Goal: Complete application form

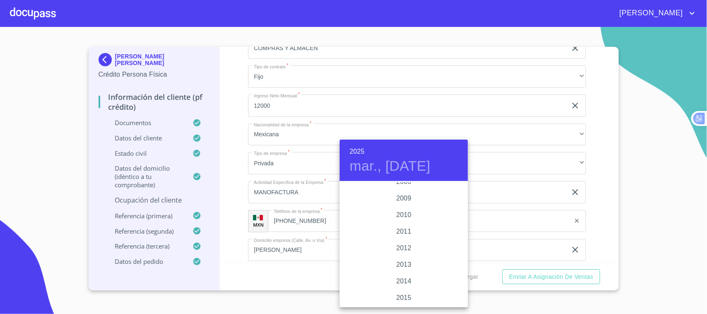
scroll to position [1413, 0]
click at [398, 266] on div "2015" at bounding box center [403, 268] width 128 height 17
type input "7 de oct. de 2015"
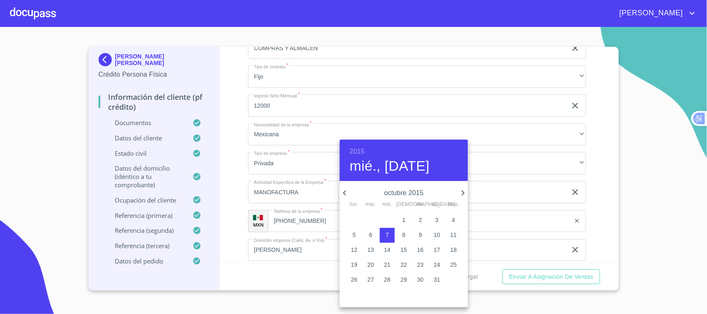
click at [233, 177] on div at bounding box center [353, 157] width 707 height 314
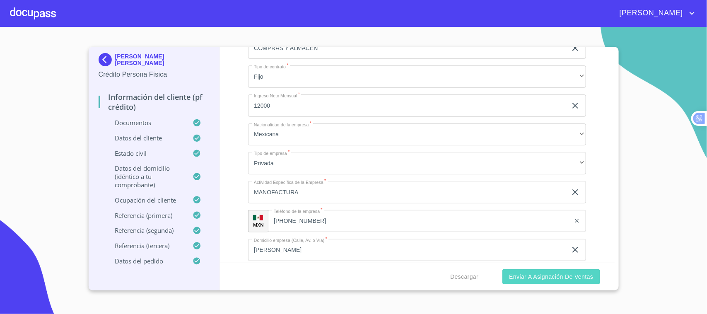
click at [580, 279] on span "Enviar a Asignación de Ventas" at bounding box center [551, 277] width 84 height 10
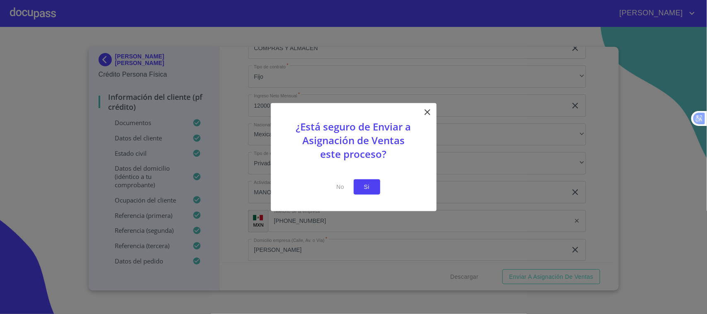
click at [371, 186] on span "Si" at bounding box center [366, 187] width 13 height 10
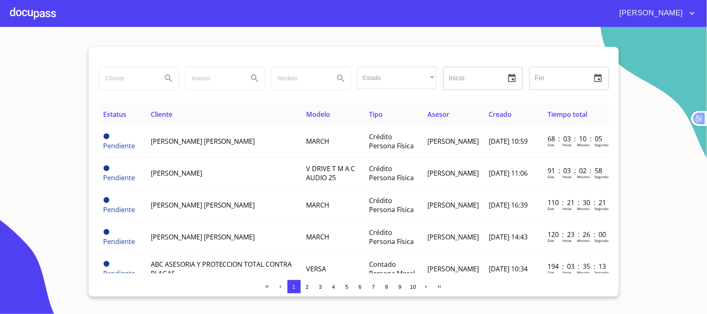
click at [321, 288] on span "3" at bounding box center [320, 287] width 3 height 6
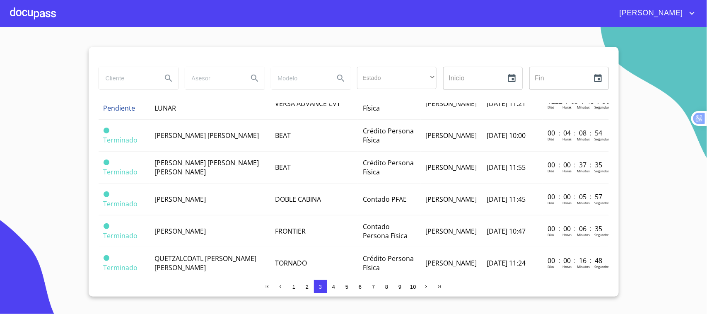
scroll to position [455, 0]
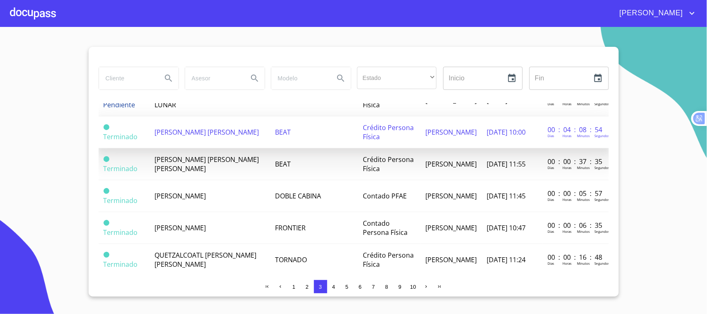
click at [294, 144] on td "BEAT" at bounding box center [313, 132] width 87 height 32
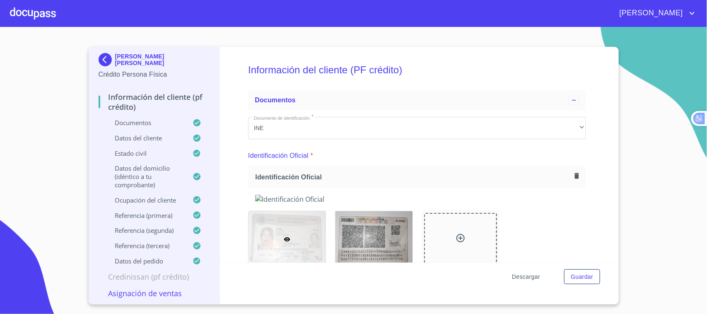
click at [528, 276] on span "Descargar" at bounding box center [526, 277] width 28 height 10
